Goal: Check status

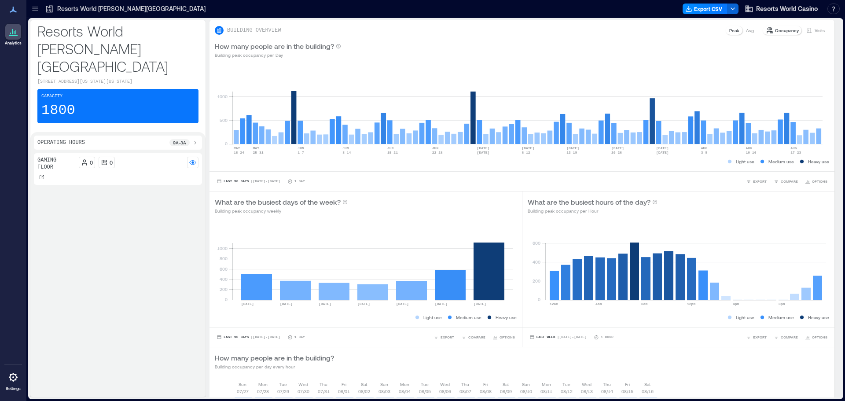
click at [94, 4] on div "Resorts World [PERSON_NAME][GEOGRAPHIC_DATA]" at bounding box center [125, 9] width 166 height 14
click at [89, 7] on p "Resorts World [PERSON_NAME][GEOGRAPHIC_DATA]" at bounding box center [131, 8] width 148 height 9
click at [814, 30] on p "Visits" at bounding box center [819, 30] width 10 height 7
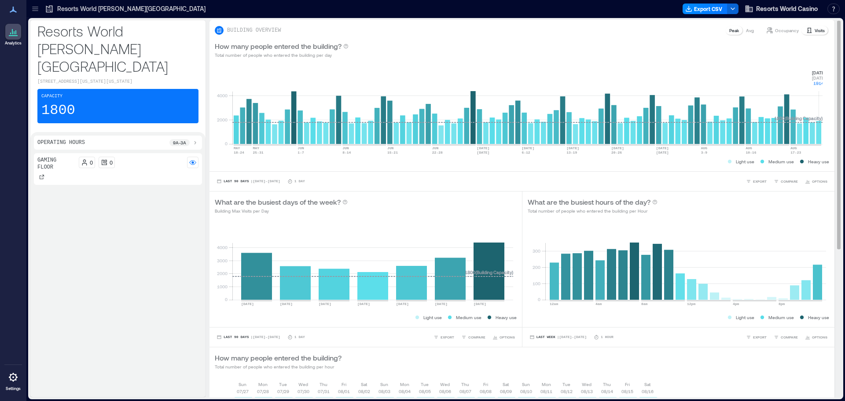
click at [819, 140] on rect at bounding box center [527, 106] width 590 height 75
drag, startPoint x: 808, startPoint y: 64, endPoint x: 825, endPoint y: 86, distance: 28.2
click at [825, 86] on div "BUILDING OVERVIEW Peak Avg Occupancy Visits How many people entered the buildin…" at bounding box center [521, 331] width 625 height 623
copy div "0 2000 4000 [DATE]-[DATE] [DATE]-[DATE] [DATE]-[DATE] [DATE]-[DATE] [DATE]-[DAT…"
